Goal: Check status: Check status

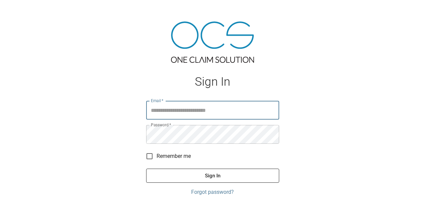
type input "**********"
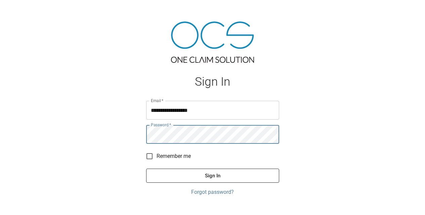
click at [202, 175] on button "Sign In" at bounding box center [212, 176] width 133 height 14
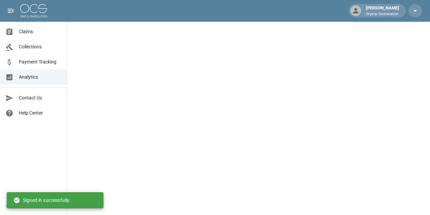
click at [18, 32] on div at bounding box center [11, 32] width 13 height 8
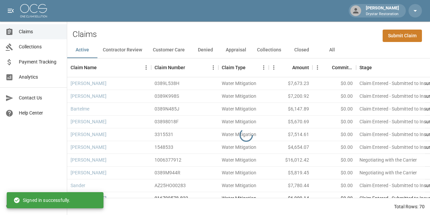
click at [333, 50] on button "All" at bounding box center [332, 50] width 30 height 16
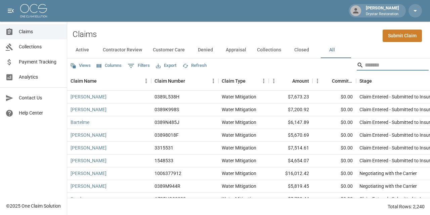
click at [366, 68] on input "Search" at bounding box center [392, 65] width 54 height 11
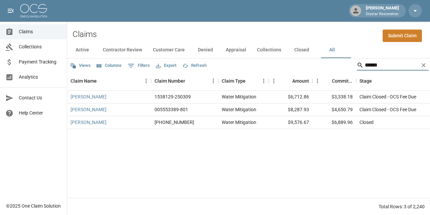
type input "******"
drag, startPoint x: 384, startPoint y: 99, endPoint x: 369, endPoint y: 98, distance: 15.2
click at [369, 98] on div "Claim Closed - OCS Fee Due" at bounding box center [388, 96] width 57 height 7
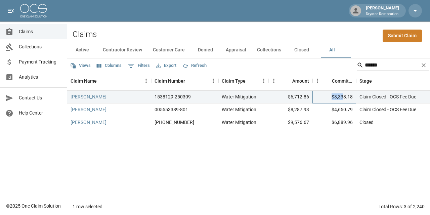
drag, startPoint x: 332, startPoint y: 98, endPoint x: 346, endPoint y: 99, distance: 14.5
click at [346, 99] on div "$3,338.18" at bounding box center [335, 97] width 44 height 13
click at [345, 97] on div "$3,338.18" at bounding box center [335, 97] width 44 height 13
drag, startPoint x: 338, startPoint y: 97, endPoint x: 351, endPoint y: 96, distance: 13.8
click at [344, 97] on div "$3,338.18" at bounding box center [335, 97] width 44 height 13
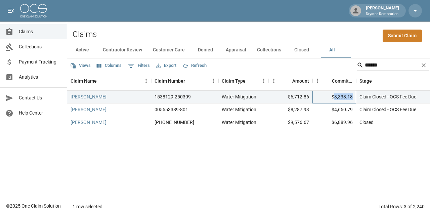
drag, startPoint x: 351, startPoint y: 96, endPoint x: 334, endPoint y: 96, distance: 17.5
click at [335, 96] on div "$3,338.18" at bounding box center [335, 97] width 44 height 13
click at [334, 96] on div "$3,338.18" at bounding box center [335, 97] width 44 height 13
drag, startPoint x: 332, startPoint y: 96, endPoint x: 344, endPoint y: 96, distance: 11.8
click at [338, 96] on div "$3,338.18" at bounding box center [335, 97] width 44 height 13
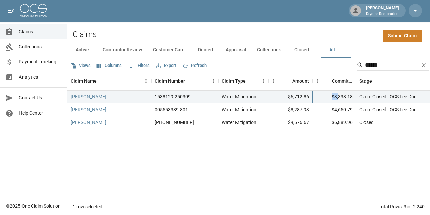
click at [331, 96] on div "$3,338.18" at bounding box center [335, 97] width 44 height 13
drag, startPoint x: 339, startPoint y: 96, endPoint x: 343, endPoint y: 96, distance: 3.7
click at [341, 96] on div "$3,338.18" at bounding box center [335, 97] width 44 height 13
click at [343, 96] on div "$3,338.18" at bounding box center [335, 97] width 44 height 13
drag, startPoint x: 345, startPoint y: 96, endPoint x: 331, endPoint y: 96, distance: 14.1
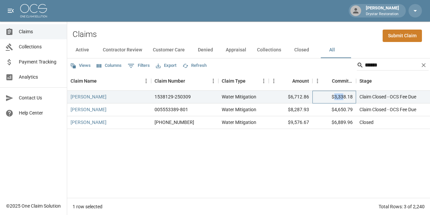
click at [331, 96] on div "$3,338.18" at bounding box center [335, 97] width 44 height 13
drag, startPoint x: 331, startPoint y: 96, endPoint x: 357, endPoint y: 96, distance: 25.5
click at [350, 96] on div "$3,338.18" at bounding box center [335, 97] width 44 height 13
drag, startPoint x: 356, startPoint y: 96, endPoint x: 351, endPoint y: 96, distance: 4.7
click at [355, 96] on div "$3,338.18" at bounding box center [335, 97] width 44 height 13
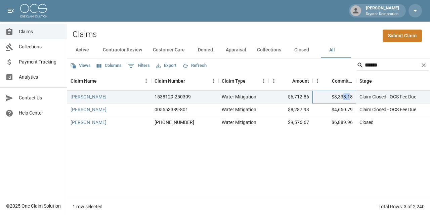
drag, startPoint x: 351, startPoint y: 96, endPoint x: 333, endPoint y: 95, distance: 18.2
click at [338, 96] on div "$3,338.18" at bounding box center [335, 97] width 44 height 13
drag, startPoint x: 335, startPoint y: 97, endPoint x: 361, endPoint y: 97, distance: 25.5
click at [352, 97] on div "$3,338.18" at bounding box center [335, 97] width 44 height 13
click at [354, 97] on div "$3,338.18" at bounding box center [335, 97] width 44 height 13
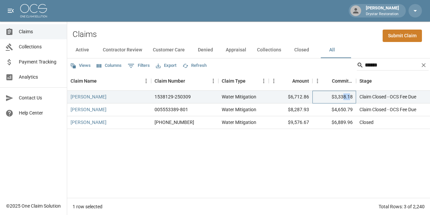
drag, startPoint x: 349, startPoint y: 97, endPoint x: 332, endPoint y: 96, distance: 17.5
click at [341, 97] on div "$3,338.18" at bounding box center [335, 97] width 44 height 13
click at [268, 172] on div "[PERSON_NAME] 1538129-250309 Water Mitigation $6,712.86 $3,338.18 Claim Closed …" at bounding box center [381, 144] width 628 height 107
click at [99, 167] on div "[PERSON_NAME] 1538129-250309 Water Mitigation $6,712.86 $3,338.18 Claim Closed …" at bounding box center [381, 144] width 628 height 107
click at [5, 145] on div "Claims Collections Payment Tracking Analytics Contact Us Help Center" at bounding box center [33, 99] width 67 height 199
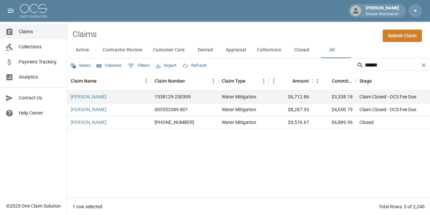
click at [94, 148] on div "[PERSON_NAME] 1538129-250309 Water Mitigation $6,712.86 $3,338.18 Claim Closed …" at bounding box center [381, 144] width 628 height 107
click at [41, 144] on div "Claims Collections Payment Tracking Analytics Contact Us Help Center" at bounding box center [33, 99] width 67 height 199
click at [94, 145] on div "[PERSON_NAME] 1538129-250309 Water Mitigation $6,712.86 $3,338.18 Claim Closed …" at bounding box center [381, 144] width 628 height 107
click at [50, 143] on div "Claims Collections Payment Tracking Analytics Contact Us Help Center" at bounding box center [33, 99] width 67 height 199
click at [95, 144] on div "[PERSON_NAME] 1538129-250309 Water Mitigation $6,712.86 $3,338.18 Claim Closed …" at bounding box center [381, 144] width 628 height 107
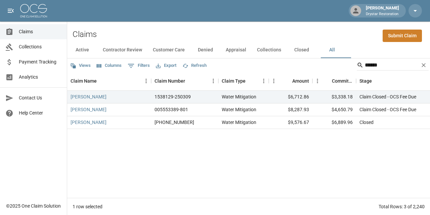
drag, startPoint x: 54, startPoint y: 141, endPoint x: 72, endPoint y: 142, distance: 17.5
click at [54, 141] on div "Claims Collections Payment Tracking Analytics Contact Us Help Center" at bounding box center [33, 99] width 67 height 199
click at [78, 142] on div "[PERSON_NAME] 1538129-250309 Water Mitigation $6,712.86 $3,338.18 Claim Closed …" at bounding box center [381, 144] width 628 height 107
click at [51, 144] on div "Claims Collections Payment Tracking Analytics Contact Us Help Center" at bounding box center [33, 99] width 67 height 199
click at [76, 143] on div "[PERSON_NAME] 1538129-250309 Water Mitigation $6,712.86 $3,338.18 Claim Closed …" at bounding box center [381, 144] width 628 height 107
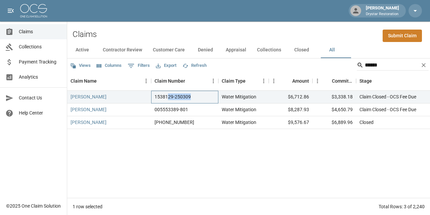
drag, startPoint x: 193, startPoint y: 95, endPoint x: 167, endPoint y: 95, distance: 25.5
click at [167, 95] on div "1538129-250309" at bounding box center [184, 97] width 67 height 13
drag, startPoint x: 165, startPoint y: 95, endPoint x: 170, endPoint y: 95, distance: 5.0
click at [166, 95] on div "1538129-250309" at bounding box center [173, 96] width 36 height 7
drag, startPoint x: 174, startPoint y: 96, endPoint x: 195, endPoint y: 96, distance: 20.8
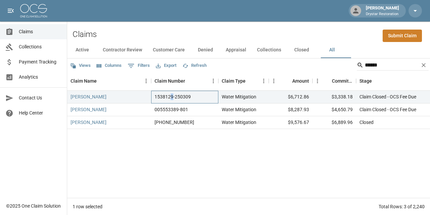
click at [184, 96] on div "1538129-250309" at bounding box center [173, 96] width 36 height 7
click at [187, 96] on div "1538129-250309" at bounding box center [173, 96] width 36 height 7
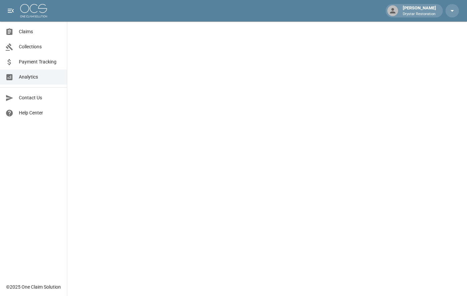
click at [38, 33] on span "Claims" at bounding box center [40, 31] width 43 height 7
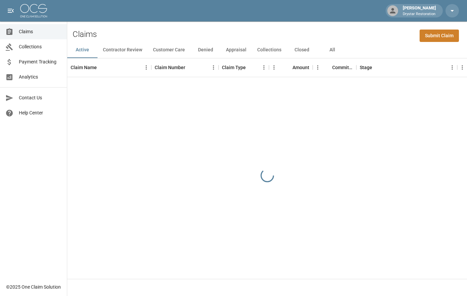
click at [333, 53] on button "All" at bounding box center [332, 50] width 30 height 16
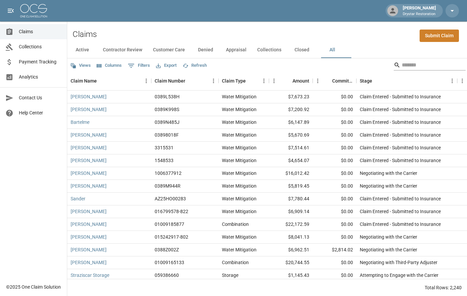
click at [402, 66] on input "Search" at bounding box center [429, 65] width 54 height 11
paste input "**********"
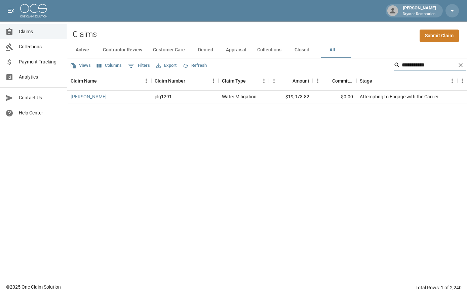
type input "**********"
drag, startPoint x: 345, startPoint y: 97, endPoint x: 377, endPoint y: 96, distance: 31.9
click at [370, 97] on div "Bleich jdg1291 Water Mitigation $19,973.82 $0.00 Attempting to Engage with the …" at bounding box center [381, 97] width 628 height 13
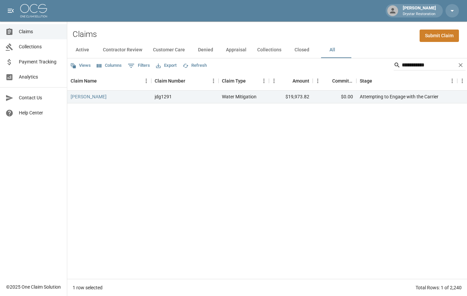
click at [359, 130] on div "Bleich jdg1291 Water Mitigation $19,973.82 $0.00 Attempting to Engage with the …" at bounding box center [381, 185] width 628 height 189
click at [248, 121] on div "Bleich jdg1291 Water Mitigation $19,973.82 $0.00 Attempting to Engage with the …" at bounding box center [381, 185] width 628 height 189
